Goal: Browse casually

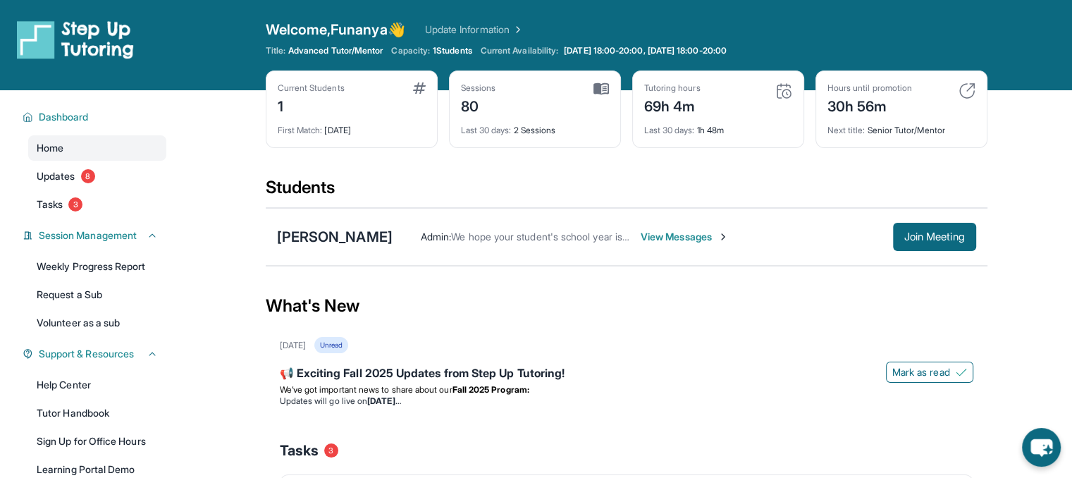
click at [969, 92] on img at bounding box center [967, 90] width 17 height 17
click at [967, 94] on img at bounding box center [967, 90] width 17 height 17
click at [963, 90] on img at bounding box center [967, 90] width 17 height 17
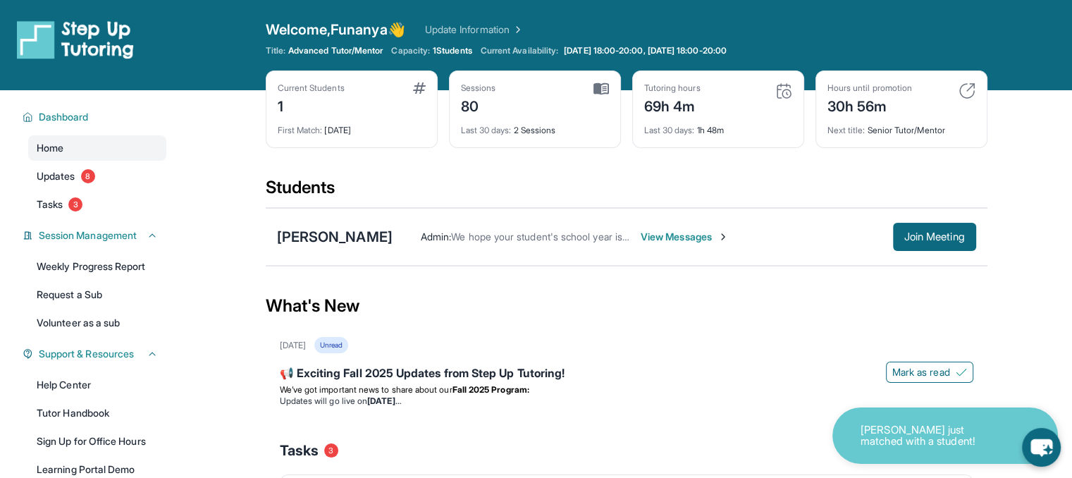
click at [961, 90] on img at bounding box center [967, 90] width 17 height 17
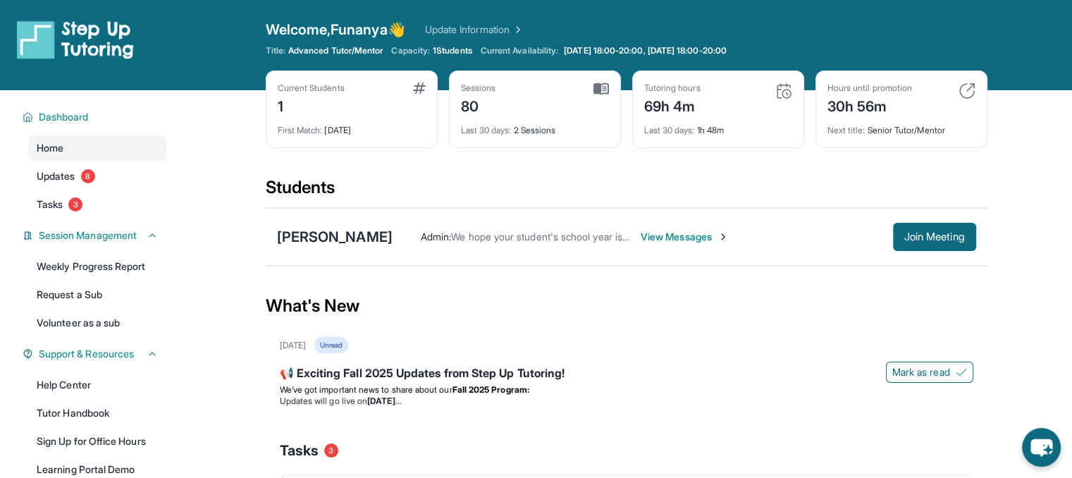
click at [970, 91] on img at bounding box center [967, 90] width 17 height 17
